Goal: Task Accomplishment & Management: Manage account settings

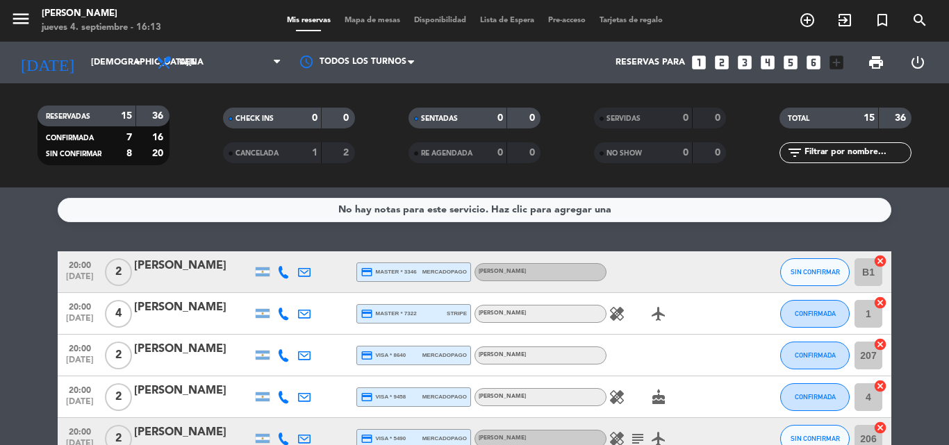
click at [609, 313] on icon "healing" at bounding box center [616, 314] width 17 height 17
click at [624, 398] on icon "healing" at bounding box center [616, 397] width 17 height 17
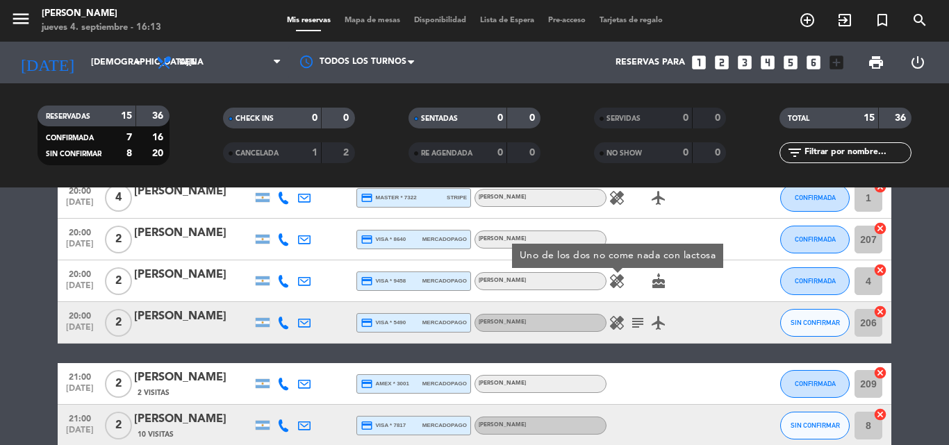
scroll to position [139, 0]
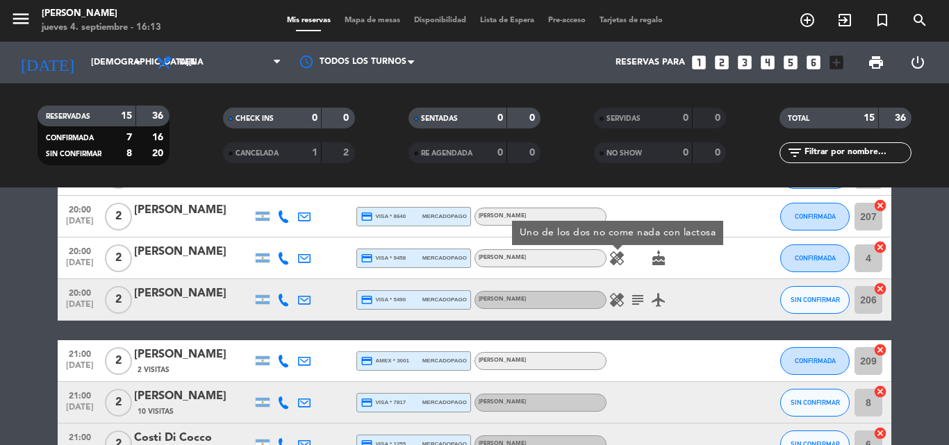
click at [615, 303] on icon "healing" at bounding box center [616, 300] width 17 height 17
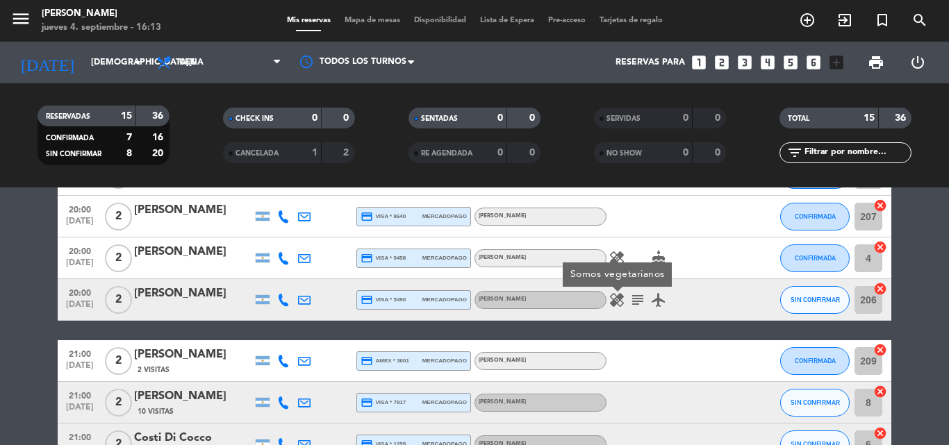
click at [638, 294] on icon "subject" at bounding box center [637, 300] width 17 height 17
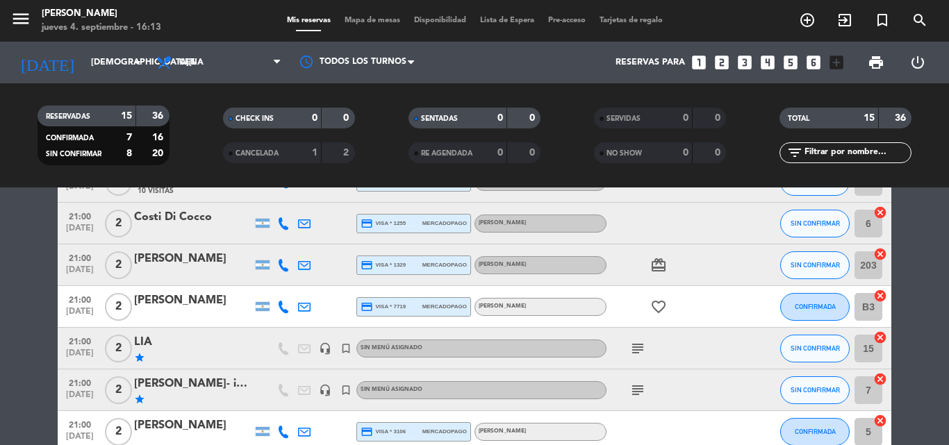
scroll to position [417, 0]
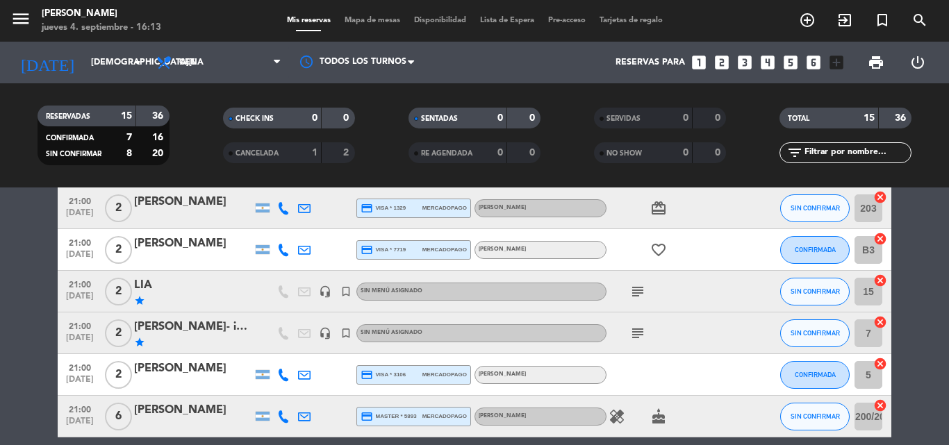
click at [636, 294] on icon "subject" at bounding box center [637, 291] width 17 height 17
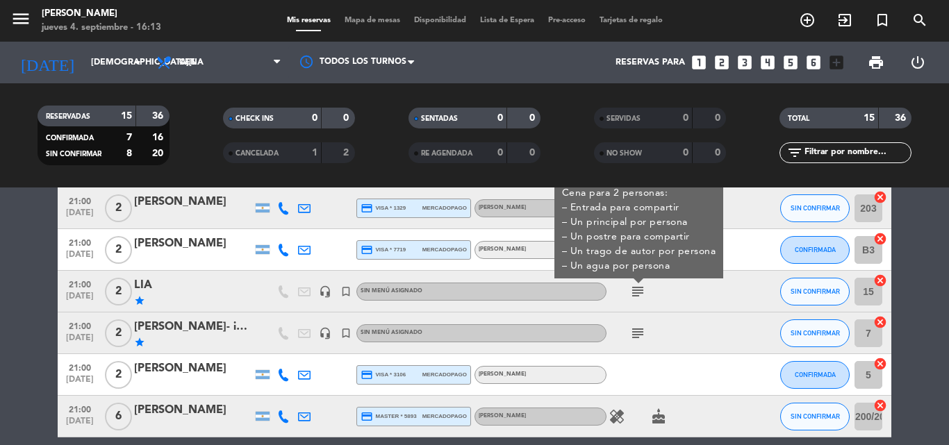
scroll to position [347, 0]
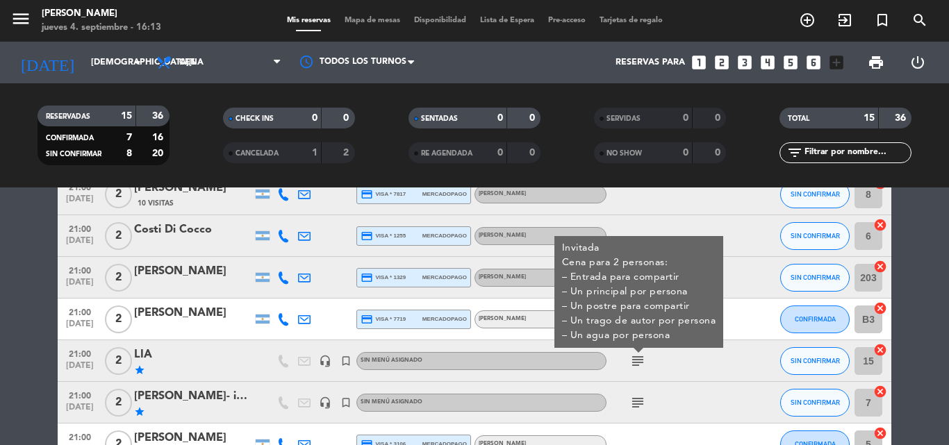
click at [637, 403] on icon "subject" at bounding box center [637, 402] width 17 height 17
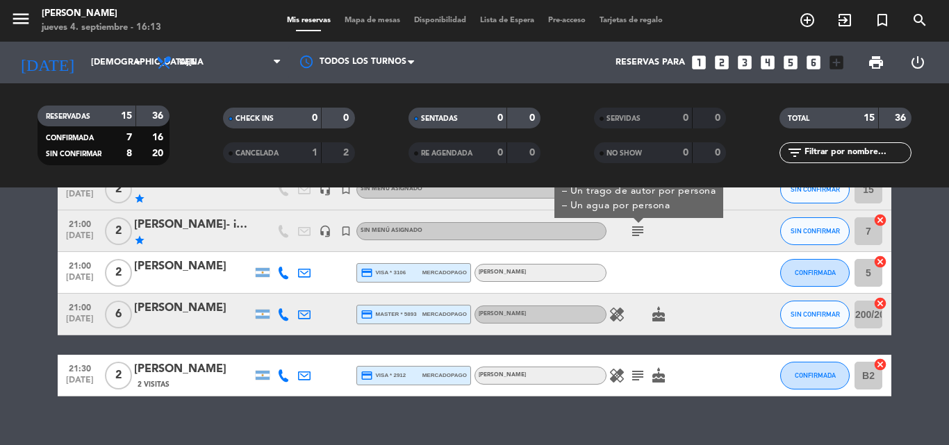
scroll to position [540, 0]
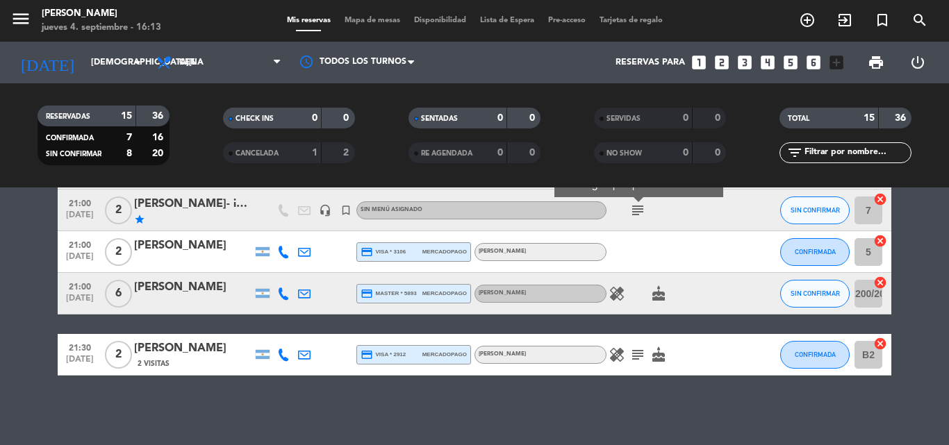
click at [623, 298] on icon "healing" at bounding box center [616, 293] width 17 height 17
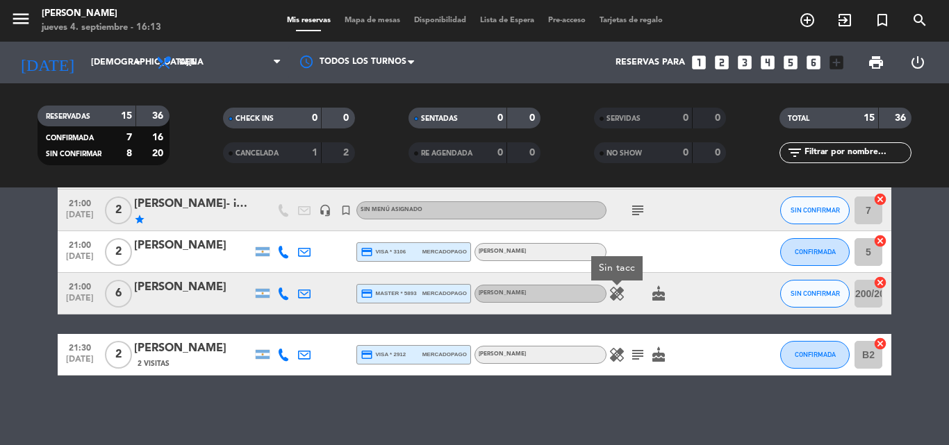
click at [642, 357] on icon "subject" at bounding box center [637, 355] width 17 height 17
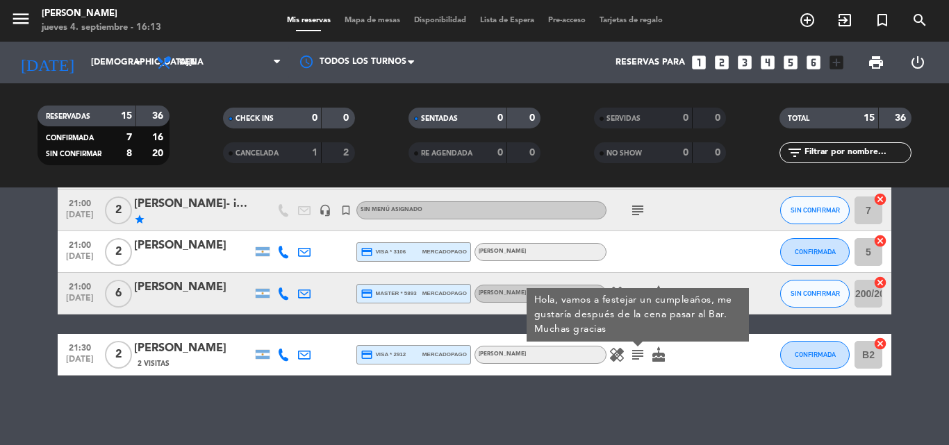
click at [707, 353] on div "healing subject Hola, vamos a festejar un cumpleaños, me gustaría después de la…" at bounding box center [668, 354] width 125 height 41
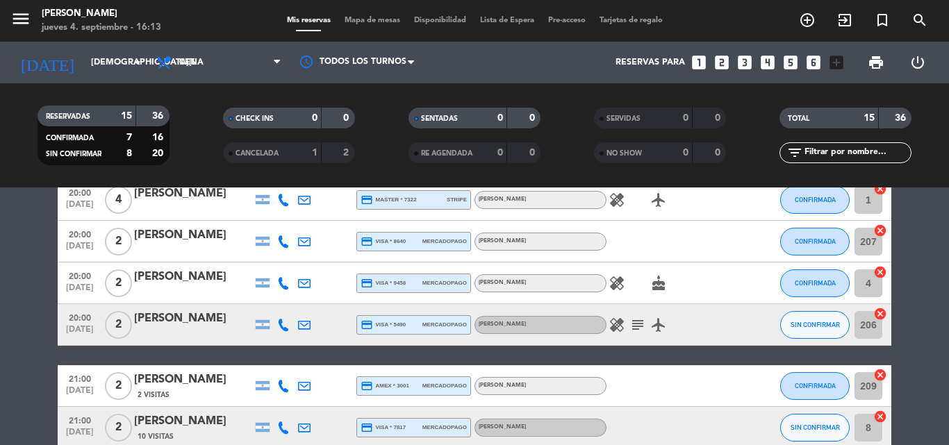
scroll to position [0, 0]
